Goal: Information Seeking & Learning: Check status

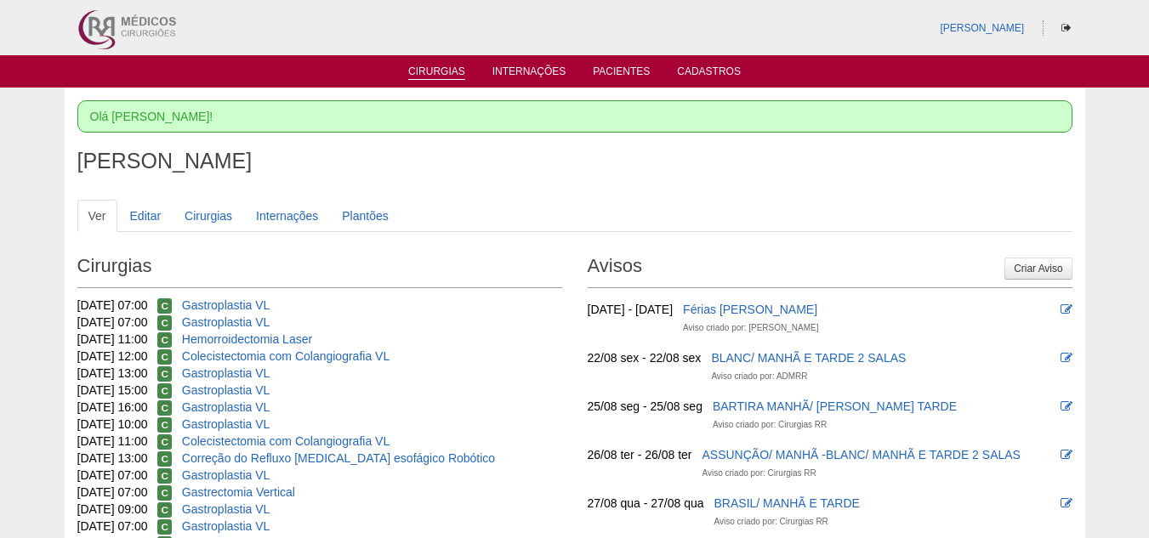
click at [427, 71] on link "Cirurgias" at bounding box center [436, 72] width 57 height 14
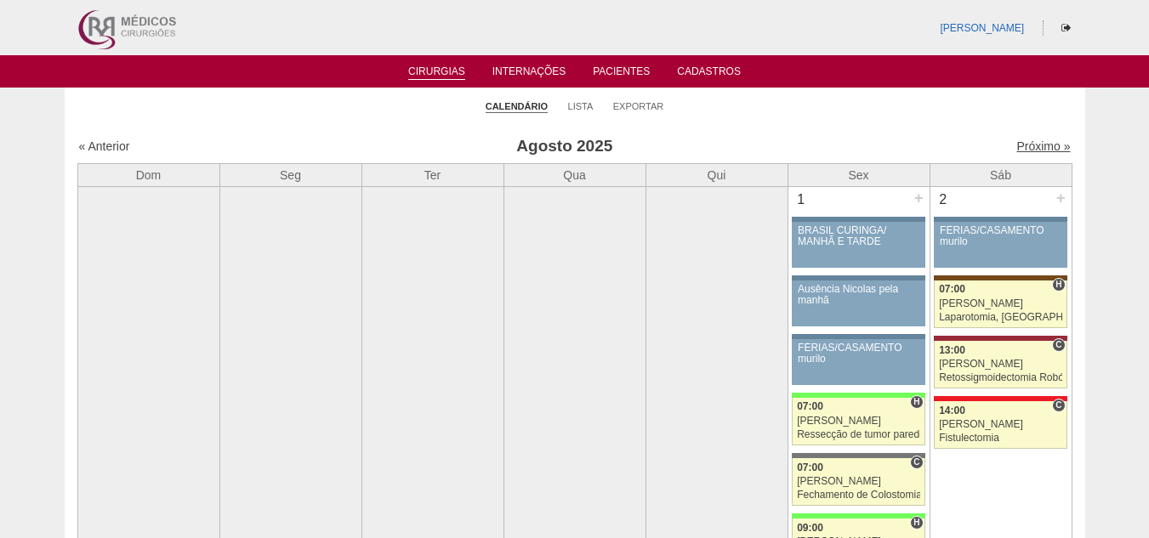
click at [1017, 145] on link "Próximo »" at bounding box center [1044, 147] width 54 height 14
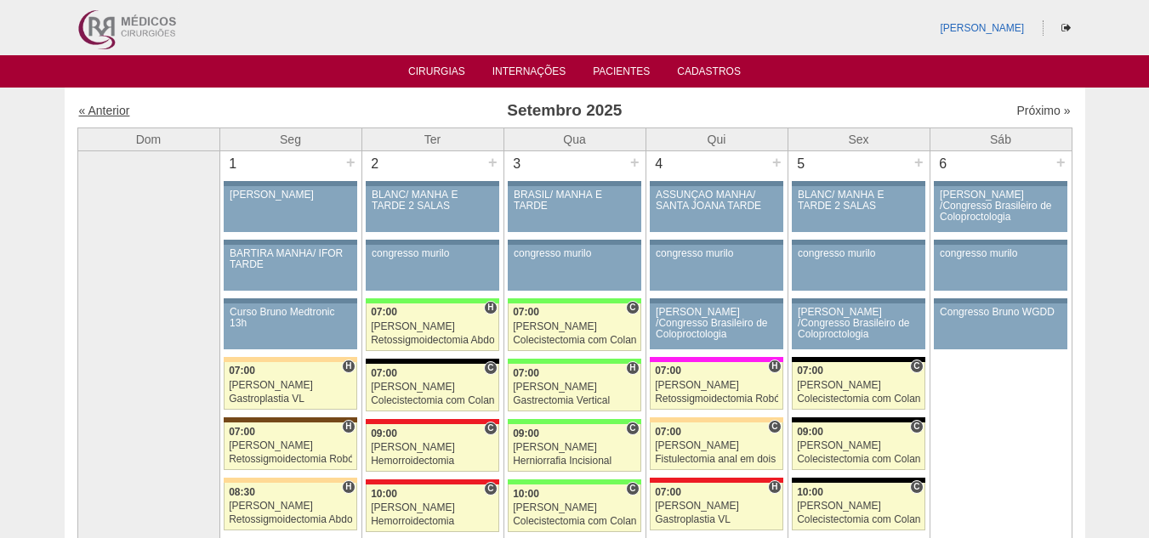
click at [107, 109] on link "« Anterior" at bounding box center [104, 111] width 51 height 14
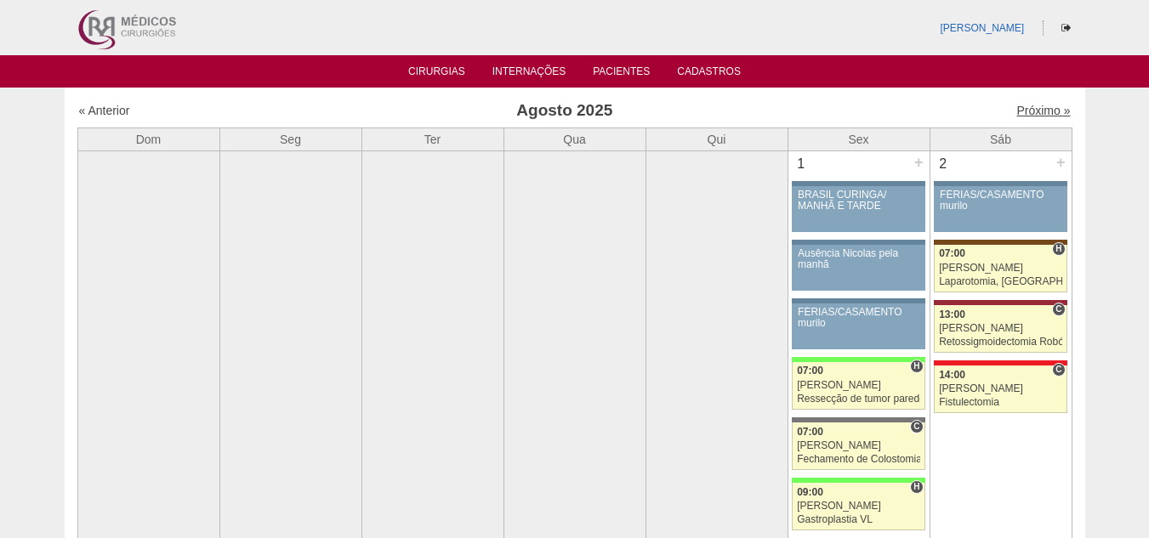
click at [1017, 111] on link "Próximo »" at bounding box center [1044, 111] width 54 height 14
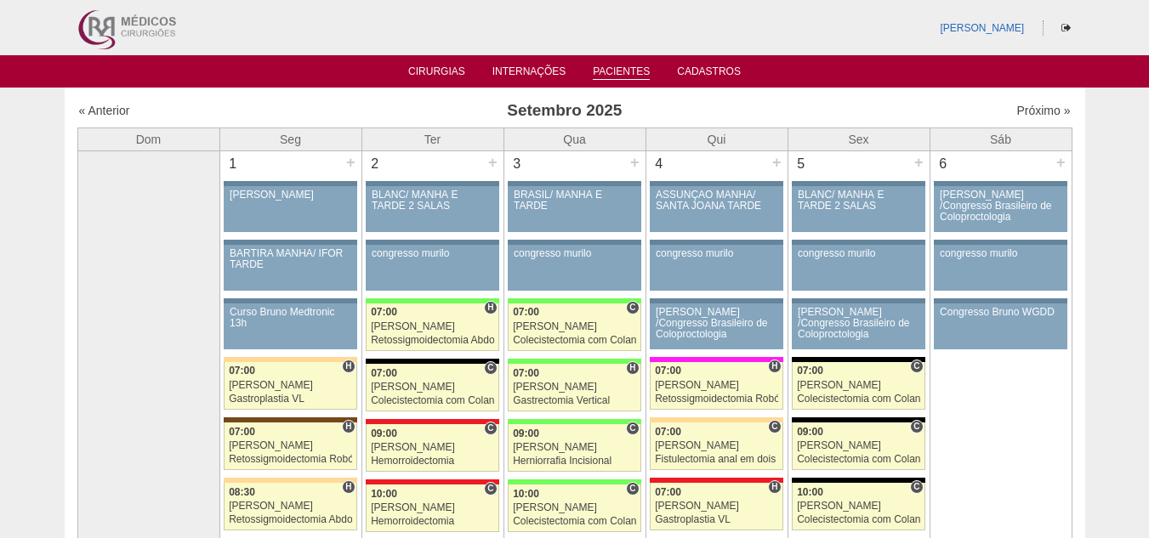
click at [621, 69] on link "Pacientes" at bounding box center [621, 72] width 57 height 14
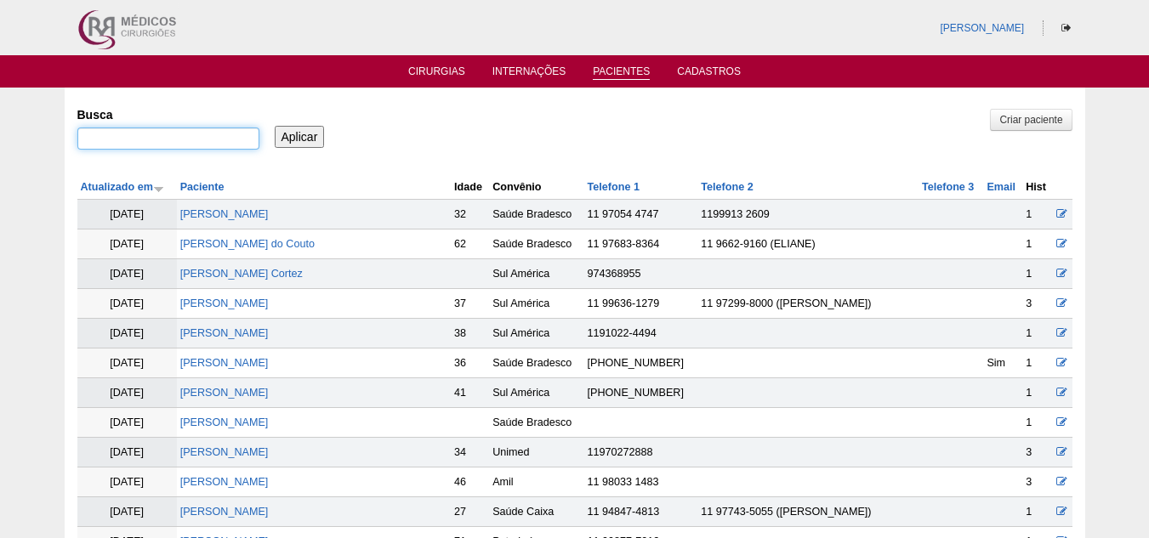
click at [192, 142] on input "Busca" at bounding box center [168, 139] width 182 height 22
paste input "[PERSON_NAME] Loro"
type input ""[PERSON_NAME] Loro""
click at [302, 133] on input "Aplicar" at bounding box center [300, 137] width 50 height 22
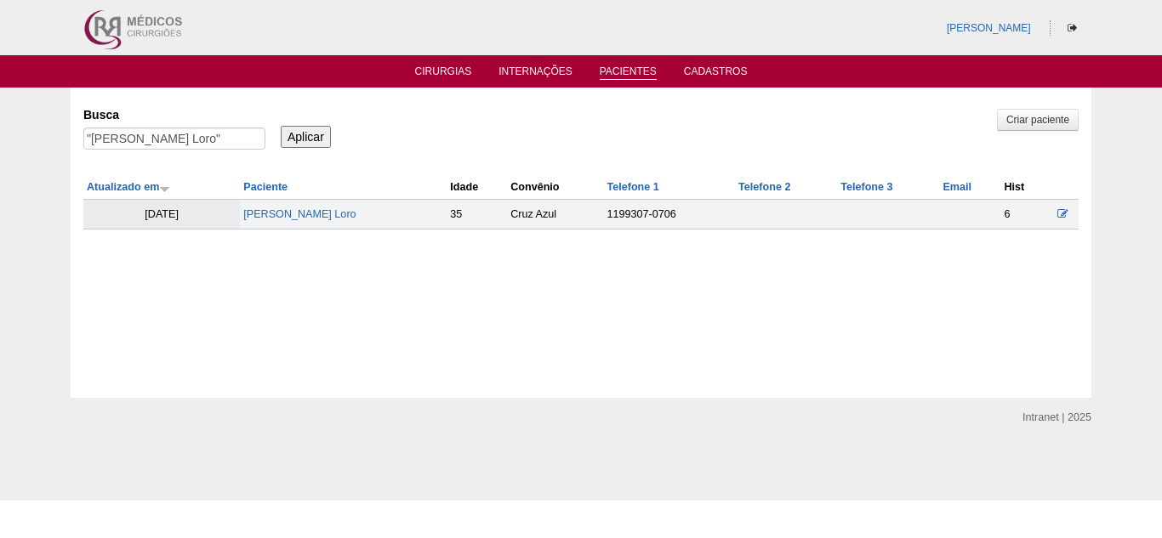
click at [309, 208] on td "[PERSON_NAME] Loro" at bounding box center [343, 215] width 207 height 30
click at [306, 213] on link "[PERSON_NAME] Loro" at bounding box center [299, 214] width 112 height 12
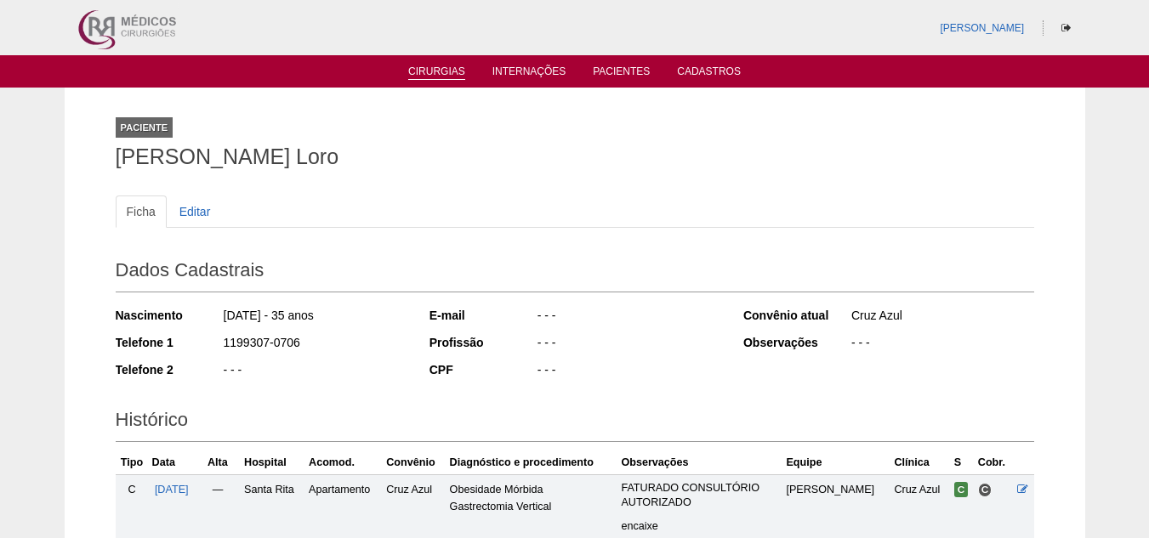
click at [442, 67] on link "Cirurgias" at bounding box center [436, 72] width 57 height 14
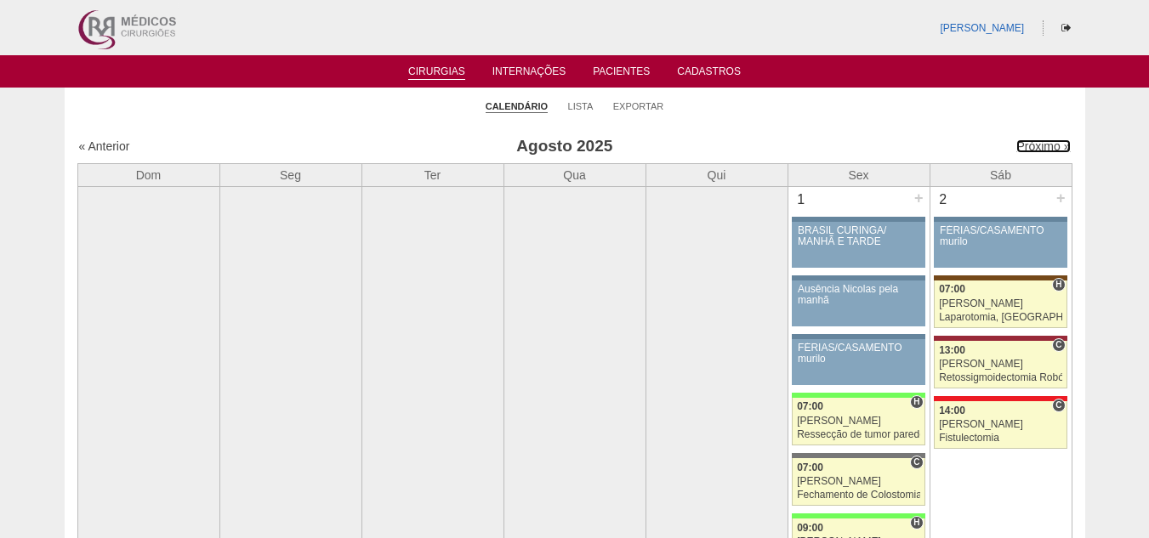
drag, startPoint x: 1033, startPoint y: 145, endPoint x: 968, endPoint y: 168, distance: 68.6
click at [1033, 145] on link "Próximo »" at bounding box center [1044, 147] width 54 height 14
